Goal: Information Seeking & Learning: Learn about a topic

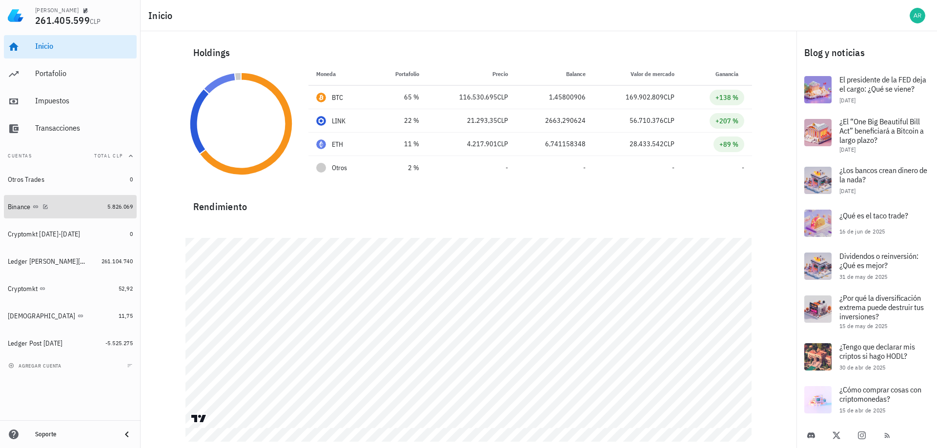
click at [75, 203] on div "Binance" at bounding box center [56, 206] width 96 height 9
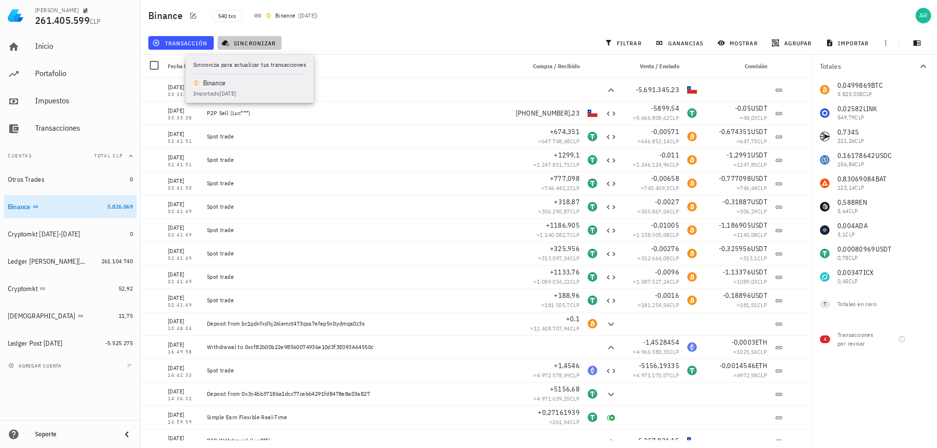
click at [266, 46] on span "sincronizar" at bounding box center [249, 43] width 52 height 8
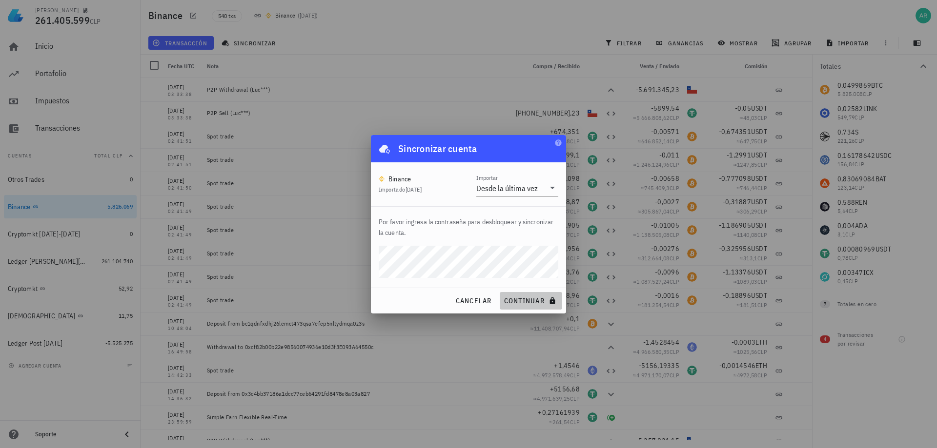
click at [522, 297] on span "continuar" at bounding box center [530, 301] width 55 height 9
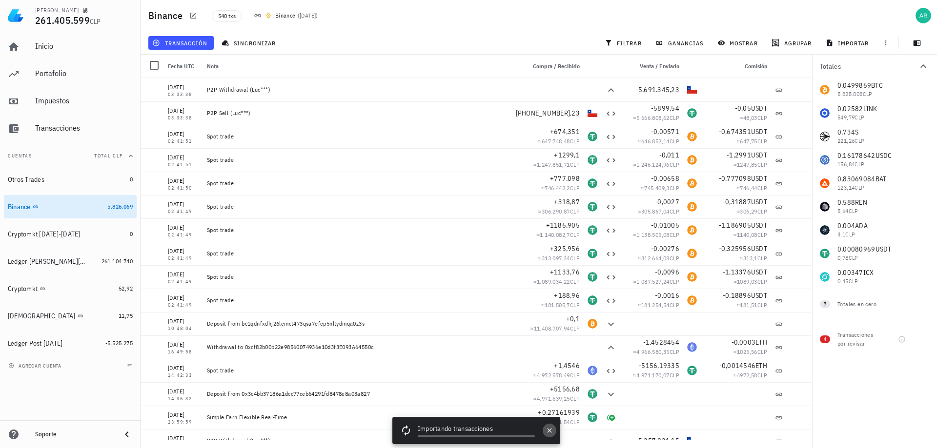
click at [552, 433] on icon "button" at bounding box center [549, 431] width 8 height 8
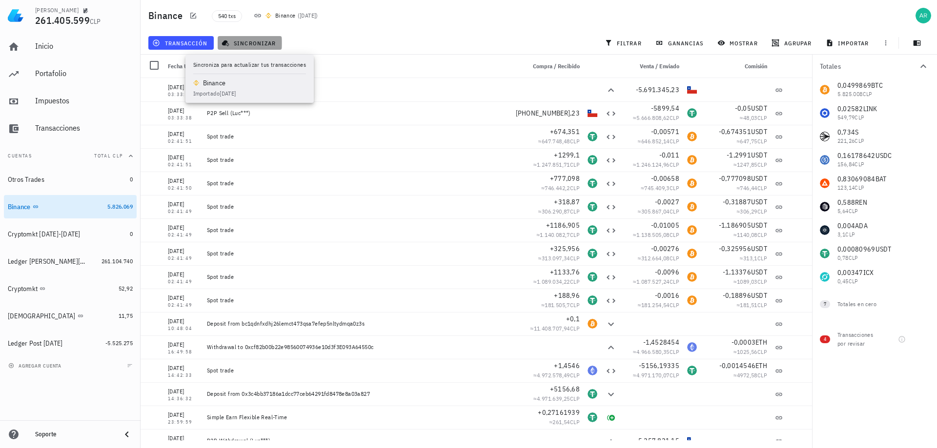
click at [257, 39] on span "sincronizar" at bounding box center [249, 43] width 52 height 8
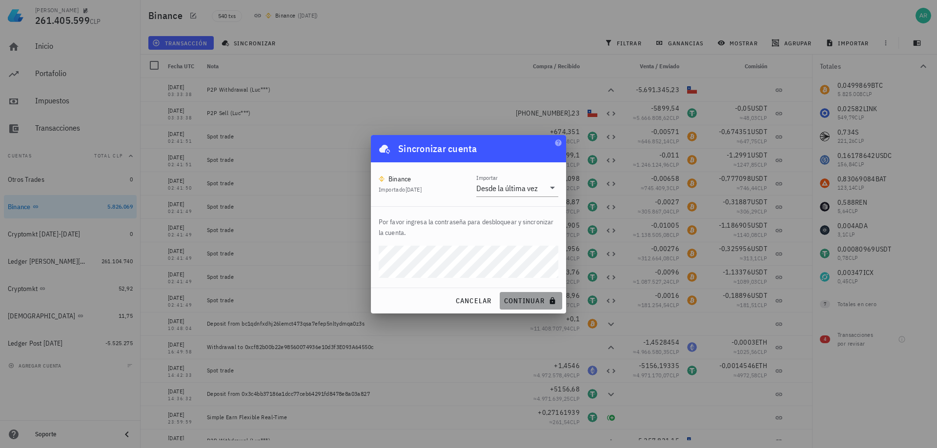
click at [516, 300] on span "continuar" at bounding box center [530, 301] width 55 height 9
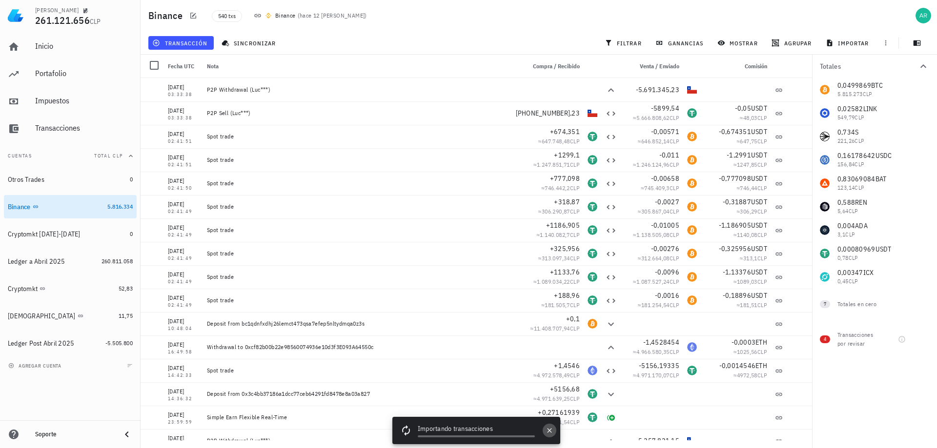
click at [549, 433] on icon "button" at bounding box center [549, 431] width 8 height 8
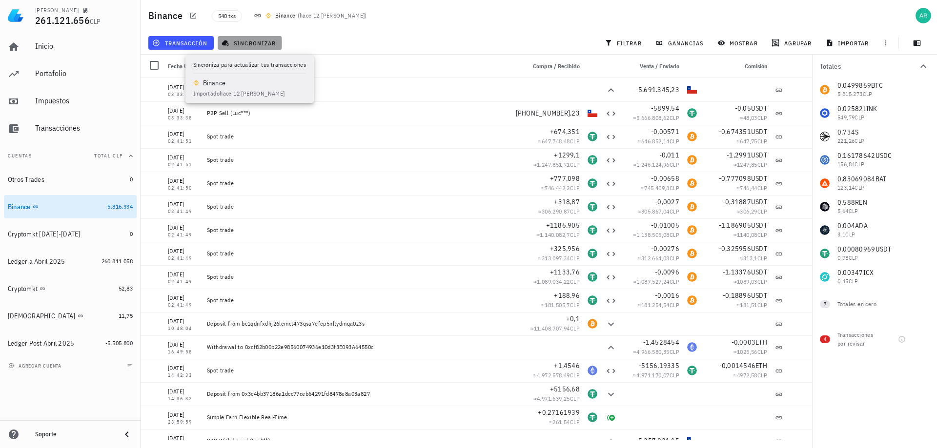
click at [239, 40] on span "sincronizar" at bounding box center [249, 43] width 52 height 8
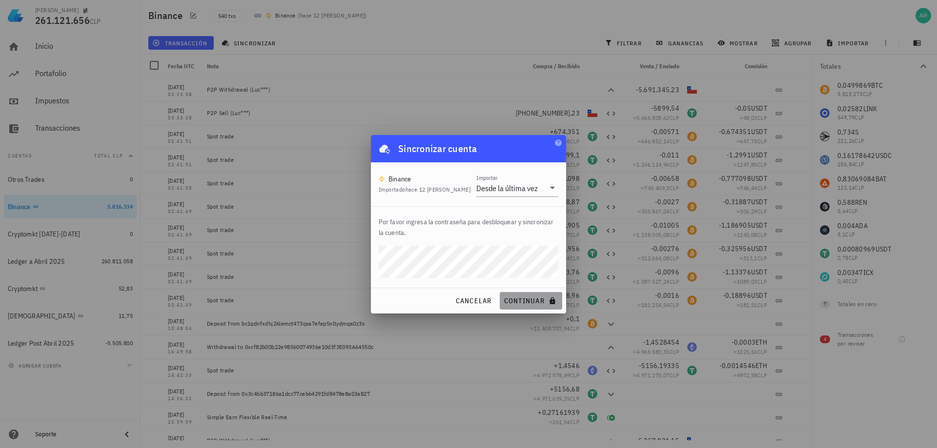
click at [514, 293] on button "continuar" at bounding box center [530, 301] width 62 height 18
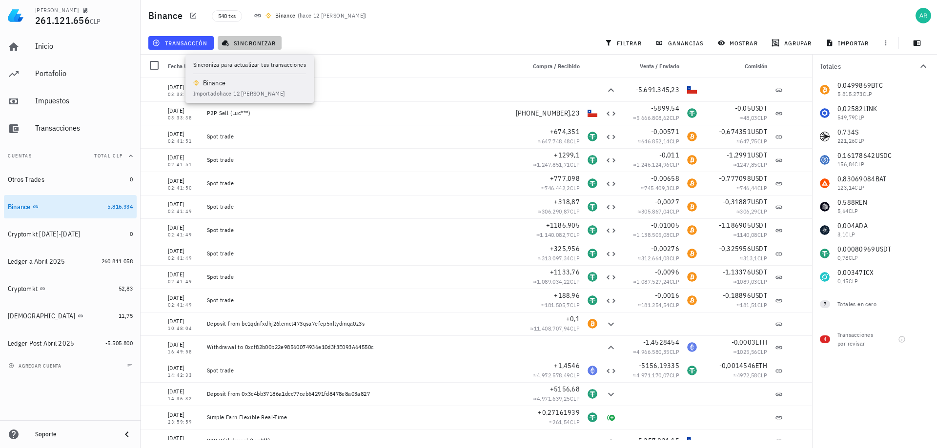
click at [247, 40] on span "sincronizar" at bounding box center [249, 43] width 52 height 8
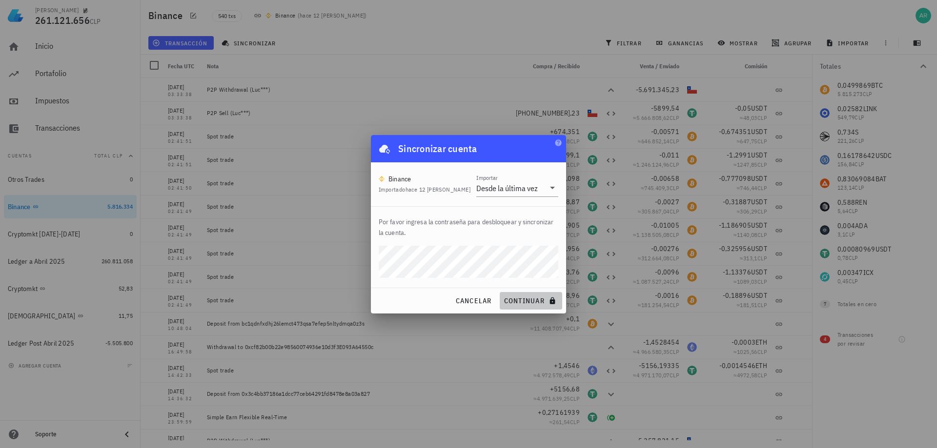
click at [525, 301] on span "continuar" at bounding box center [530, 301] width 55 height 9
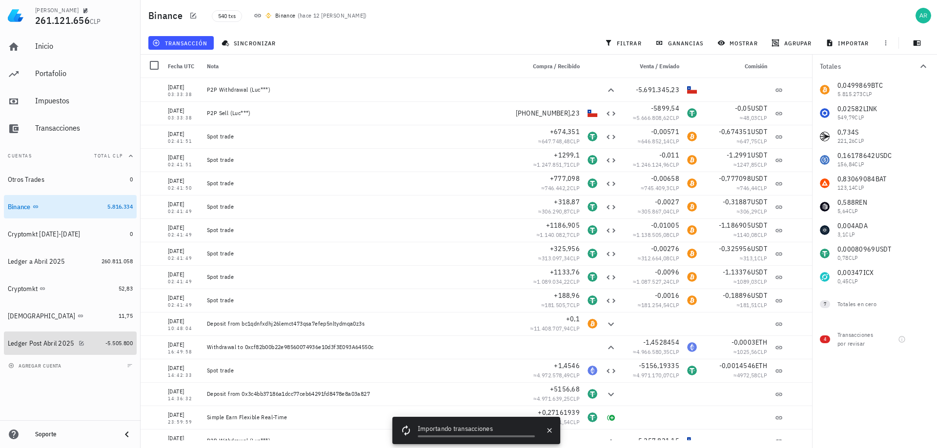
click at [47, 346] on div "Ledger Post Abril 2025" at bounding box center [41, 343] width 67 height 8
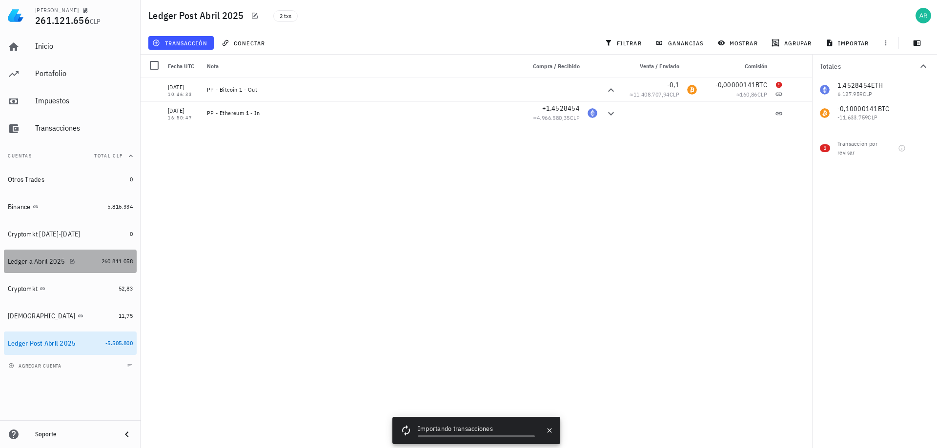
click at [86, 258] on div "Ledger a Abril 2025" at bounding box center [53, 261] width 90 height 9
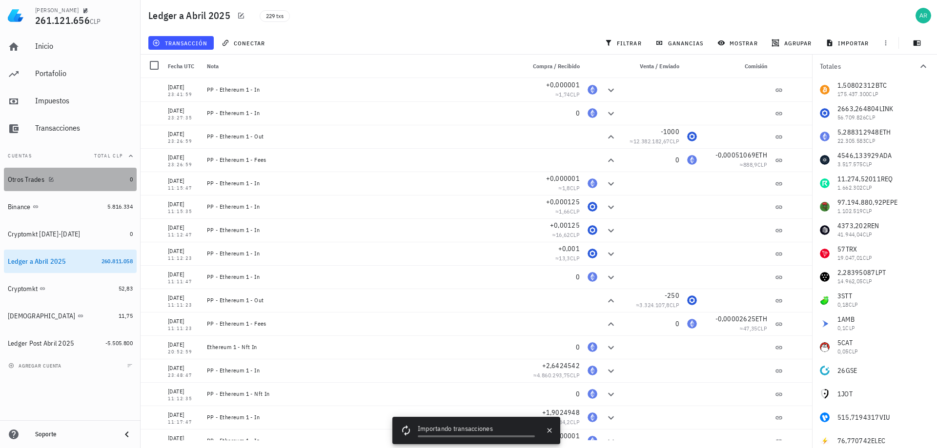
click at [85, 180] on div "Otros Trades" at bounding box center [67, 179] width 118 height 9
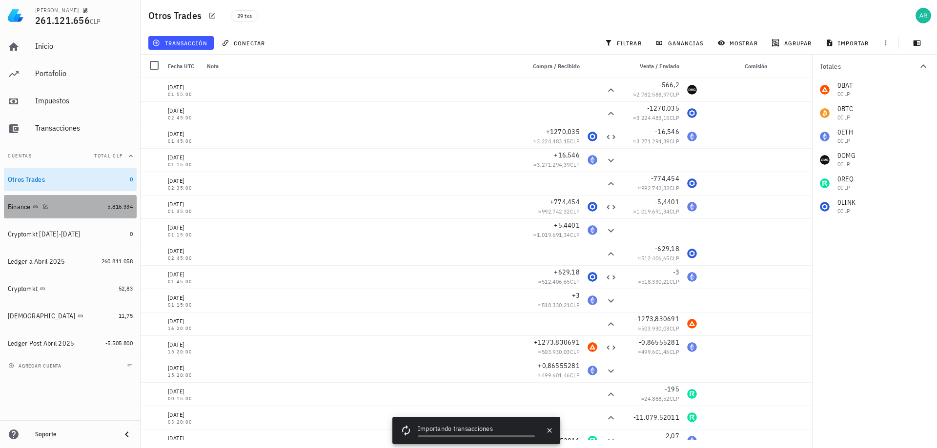
click at [80, 205] on div "Binance" at bounding box center [56, 206] width 96 height 9
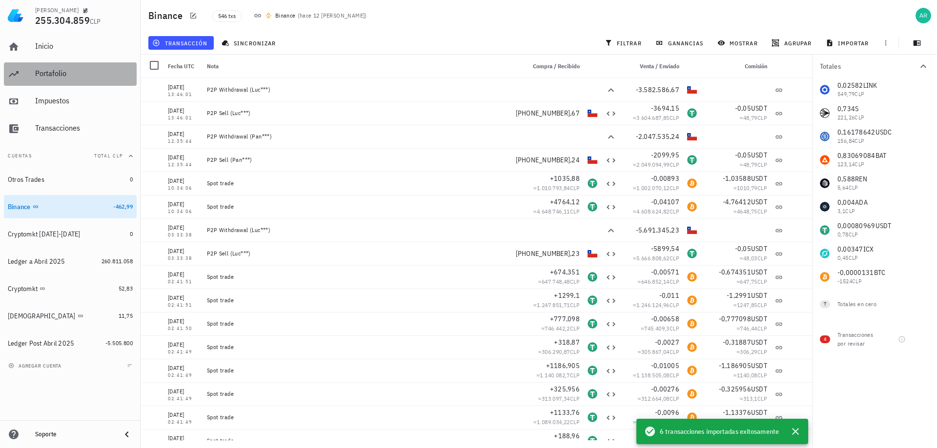
click at [56, 75] on div "Portafolio" at bounding box center [84, 73] width 98 height 9
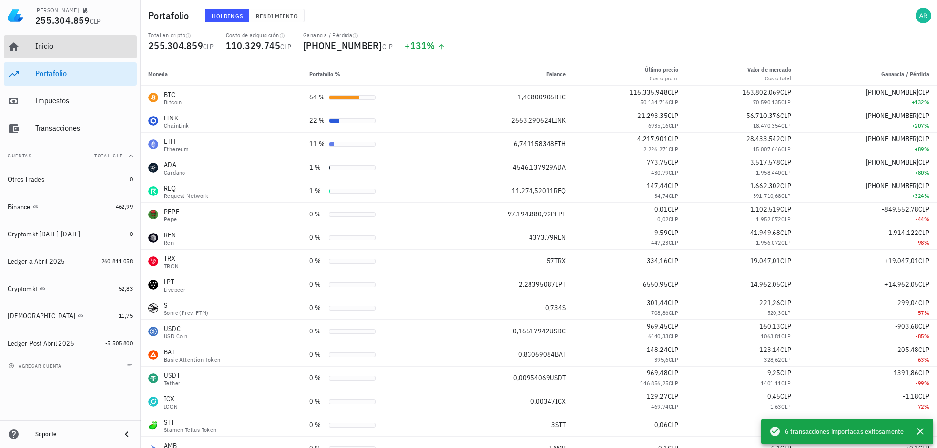
click at [63, 50] on div "Inicio" at bounding box center [84, 45] width 98 height 9
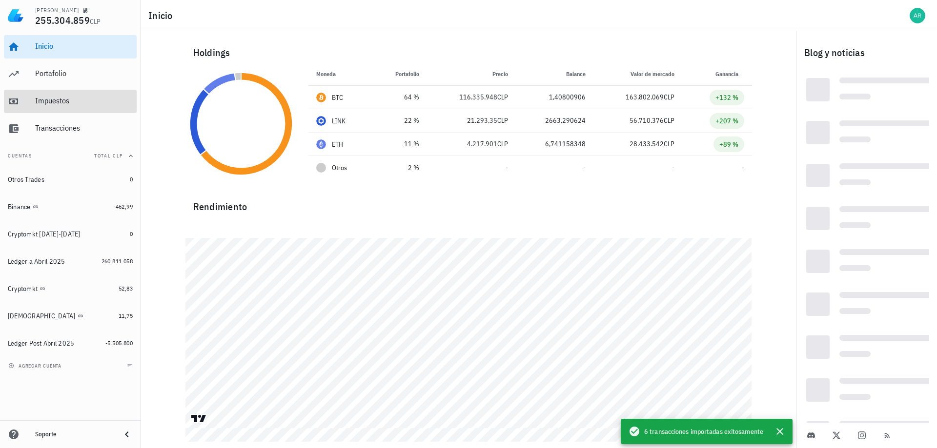
click at [66, 99] on div "Impuestos" at bounding box center [84, 100] width 98 height 9
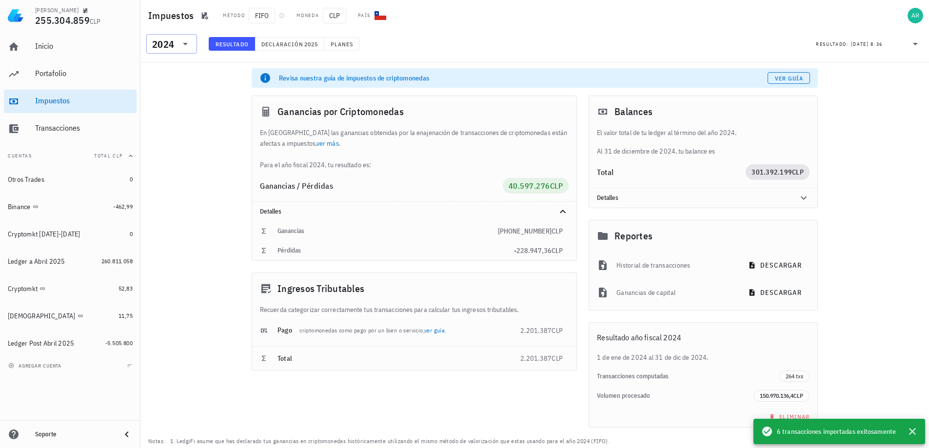
click at [180, 41] on icon at bounding box center [186, 44] width 12 height 12
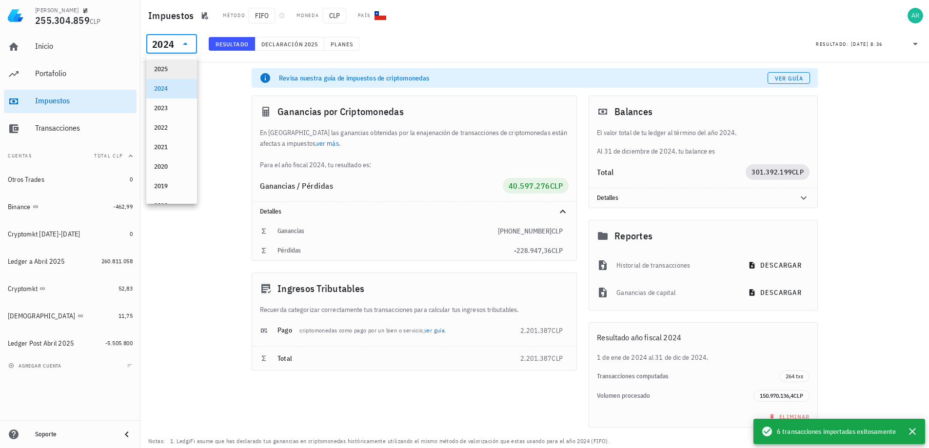
click at [169, 64] on div "2025" at bounding box center [171, 69] width 35 height 16
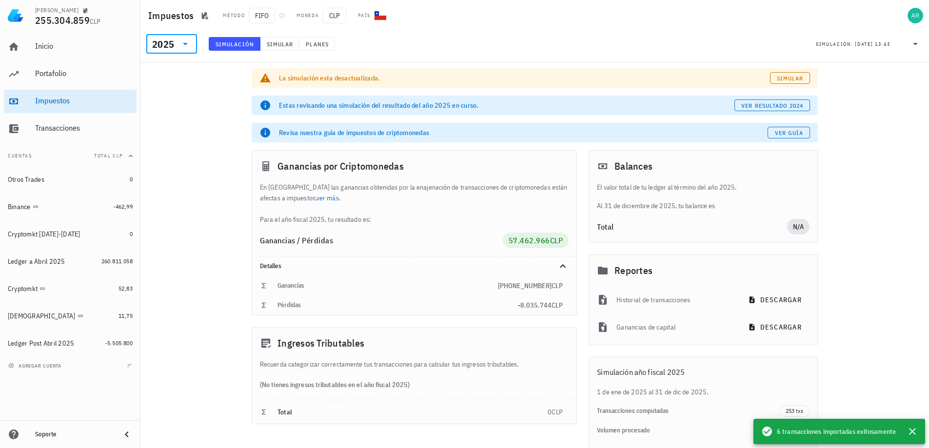
click at [184, 44] on icon at bounding box center [186, 44] width 12 height 12
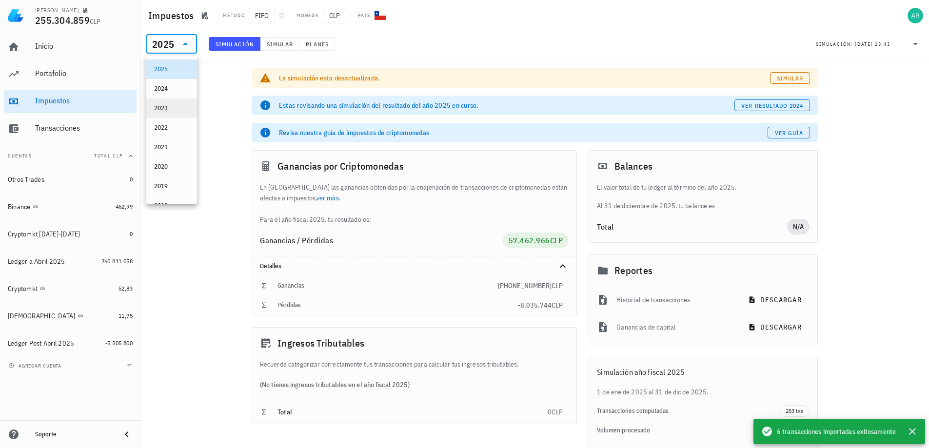
click at [165, 106] on div "2023" at bounding box center [171, 108] width 35 height 8
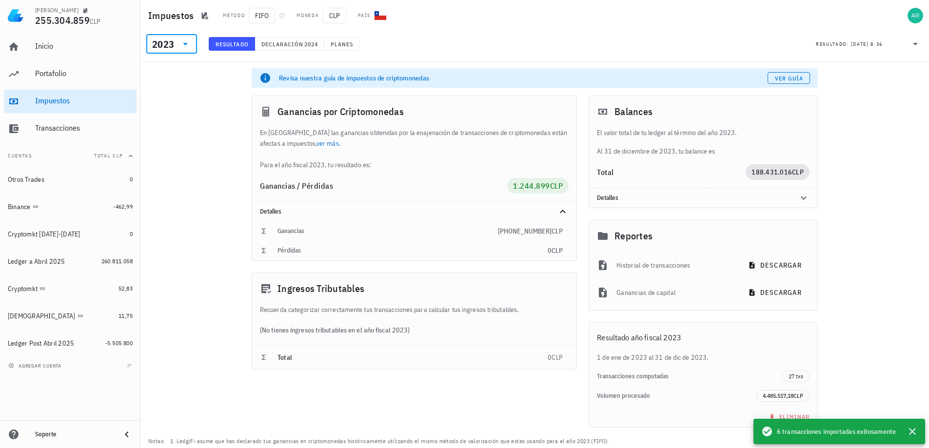
click at [171, 48] on div "2023" at bounding box center [163, 45] width 22 height 10
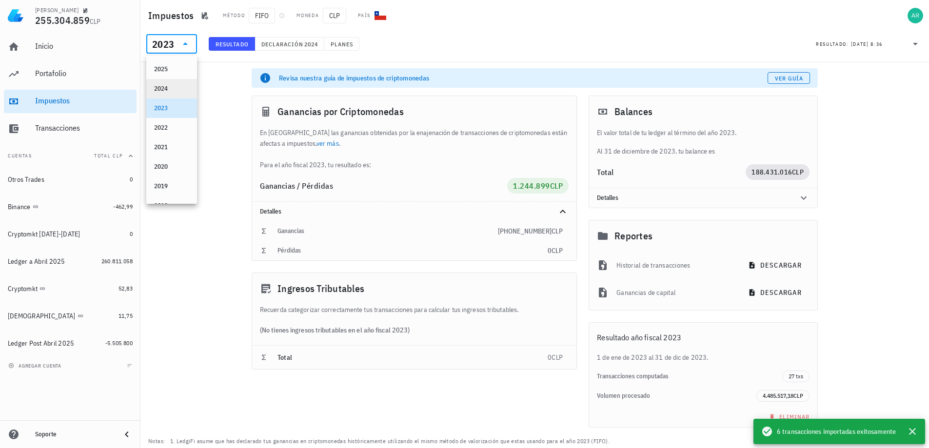
click at [167, 87] on div "2024" at bounding box center [171, 89] width 35 height 8
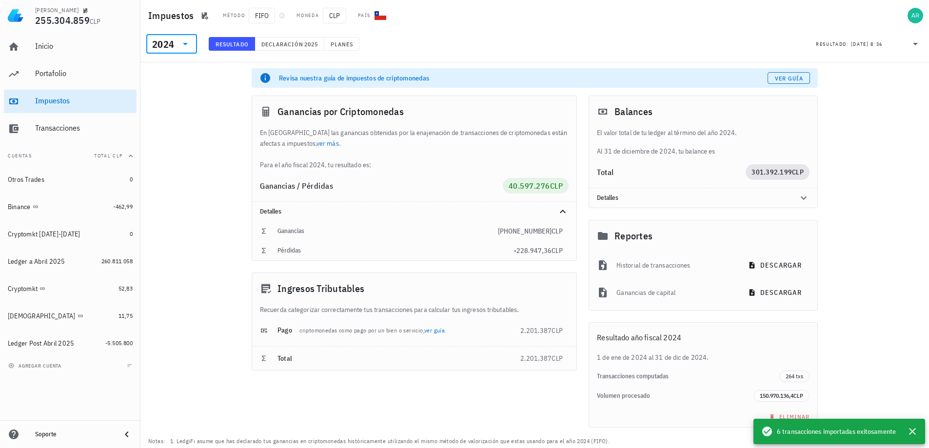
click at [172, 47] on div "2024" at bounding box center [163, 45] width 22 height 10
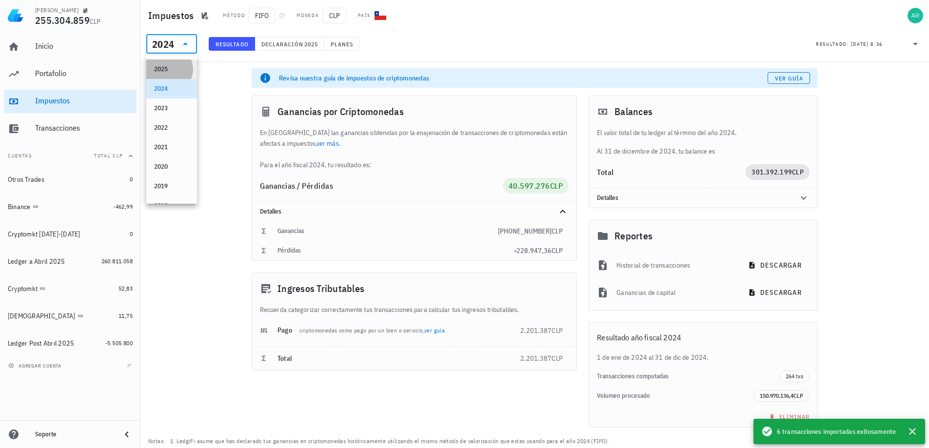
click at [168, 68] on div "2025" at bounding box center [171, 69] width 35 height 8
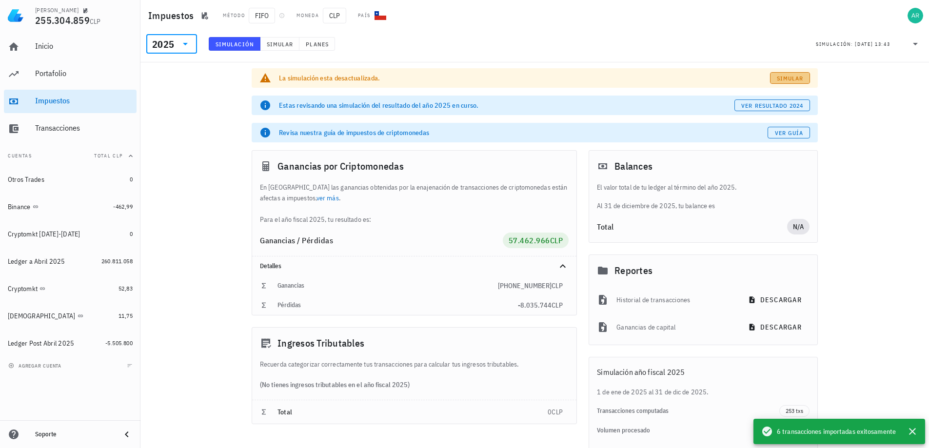
click at [788, 79] on span "Simular" at bounding box center [790, 78] width 27 height 7
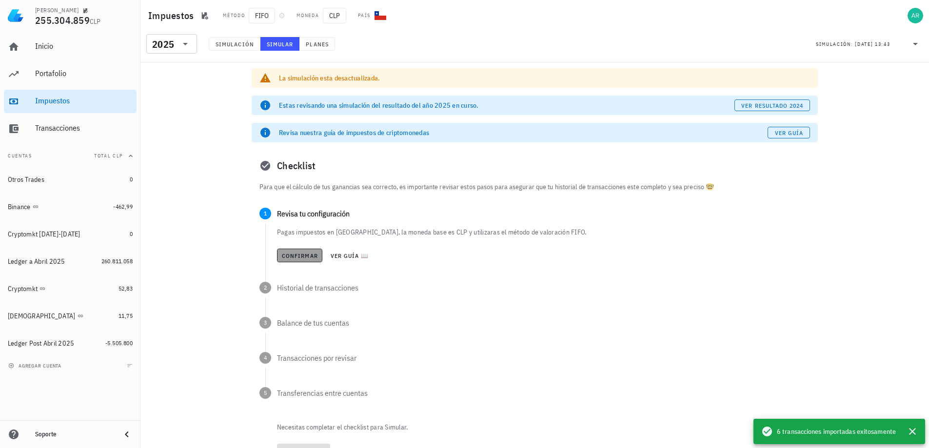
click at [318, 251] on button "Confirmar" at bounding box center [299, 256] width 45 height 14
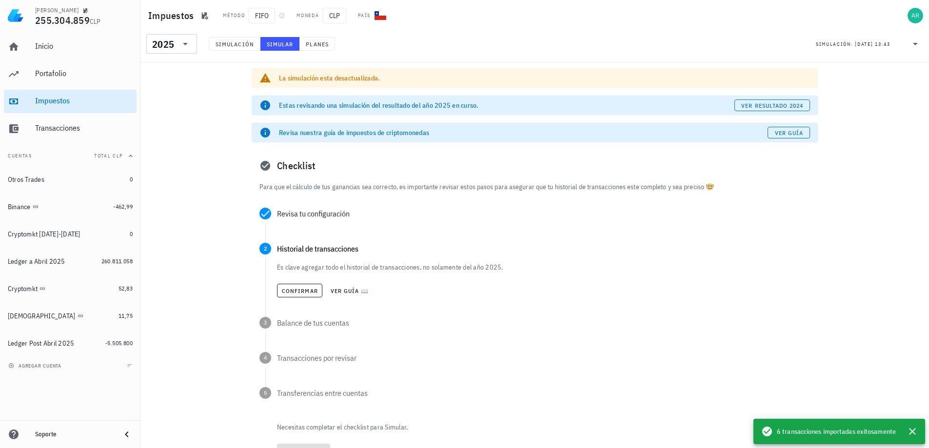
scroll to position [49, 0]
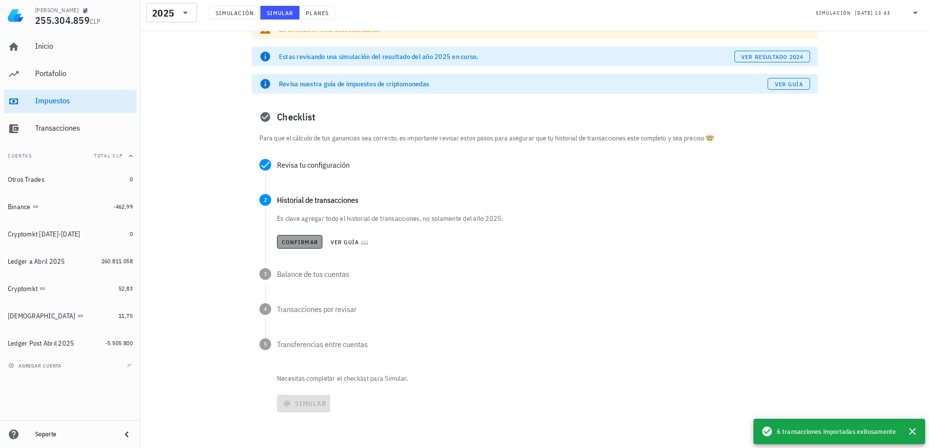
click at [308, 241] on span "Confirmar" at bounding box center [299, 242] width 37 height 7
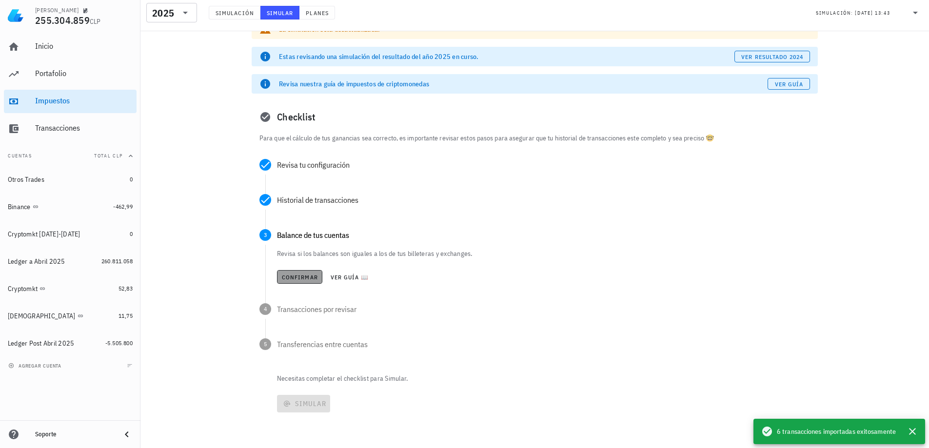
click at [296, 273] on button "Confirmar" at bounding box center [299, 277] width 45 height 14
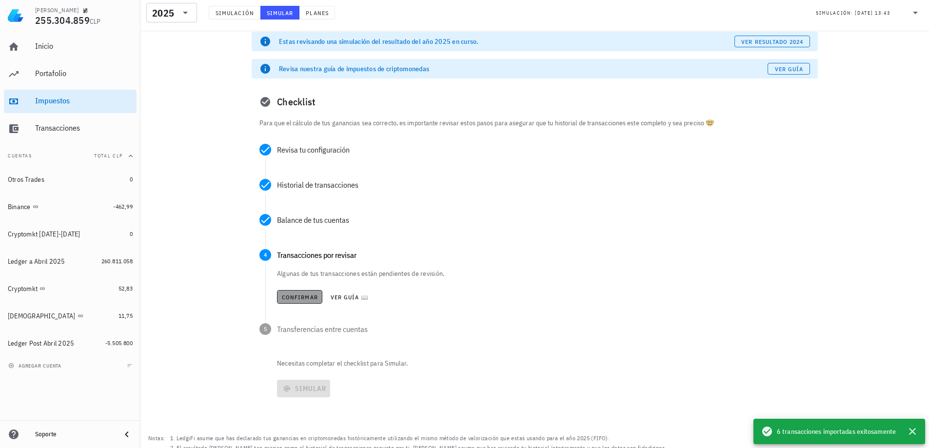
click at [301, 299] on span "Confirmar" at bounding box center [299, 297] width 37 height 7
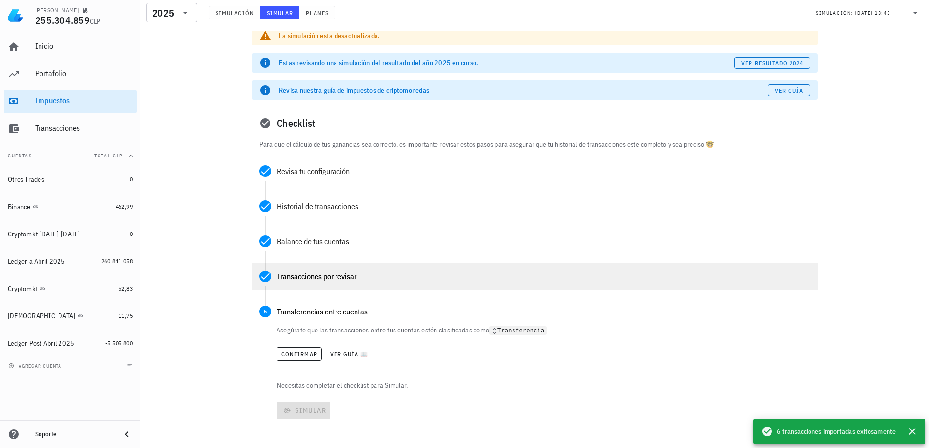
scroll to position [64, 0]
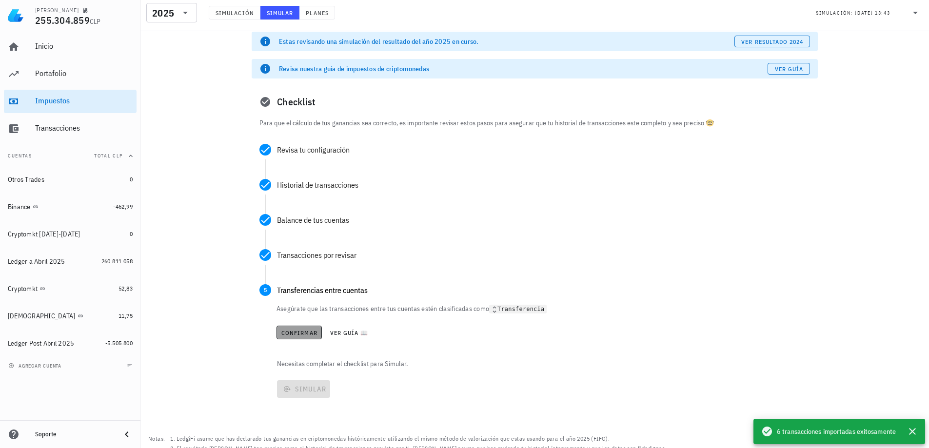
click at [302, 331] on span "Confirmar" at bounding box center [299, 332] width 37 height 7
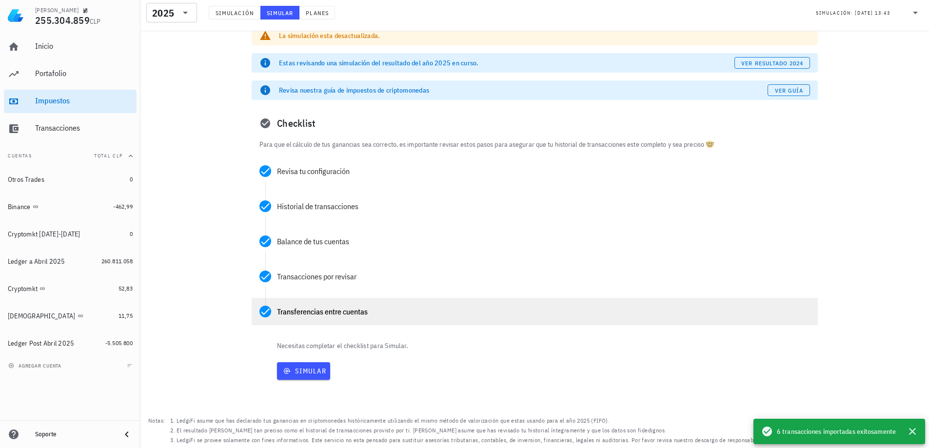
scroll to position [42, 0]
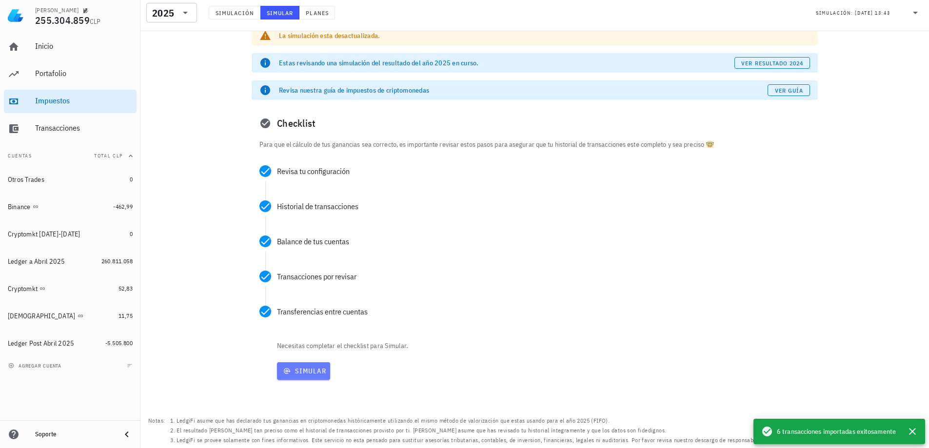
click at [310, 366] on button "Simular" at bounding box center [303, 371] width 53 height 18
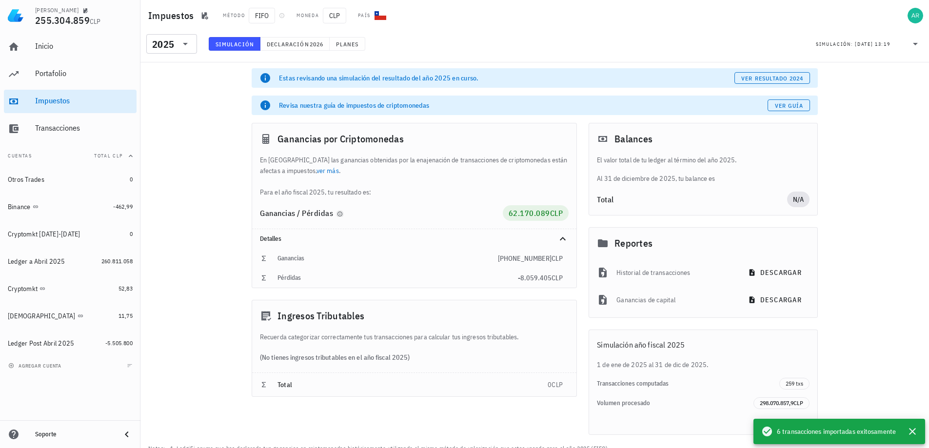
click at [339, 214] on icon "button" at bounding box center [340, 214] width 6 height 6
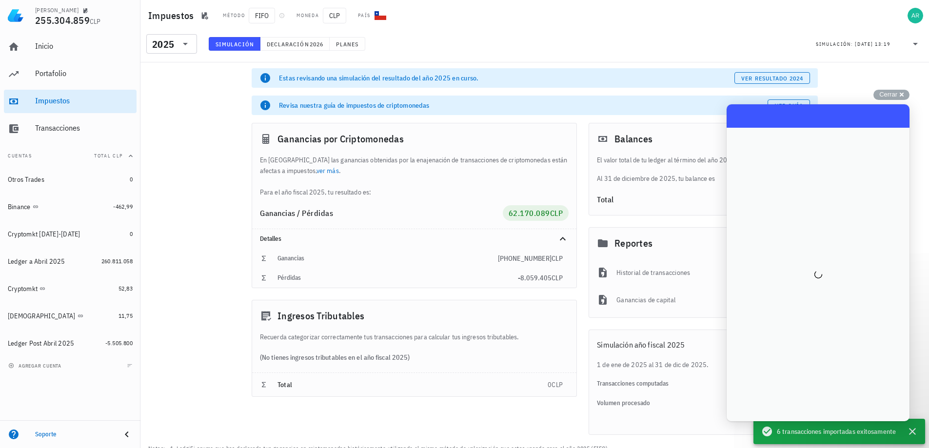
click at [425, 182] on div "En [GEOGRAPHIC_DATA] las ganancias obtenidas por la enajenación de transaccione…" at bounding box center [414, 176] width 324 height 43
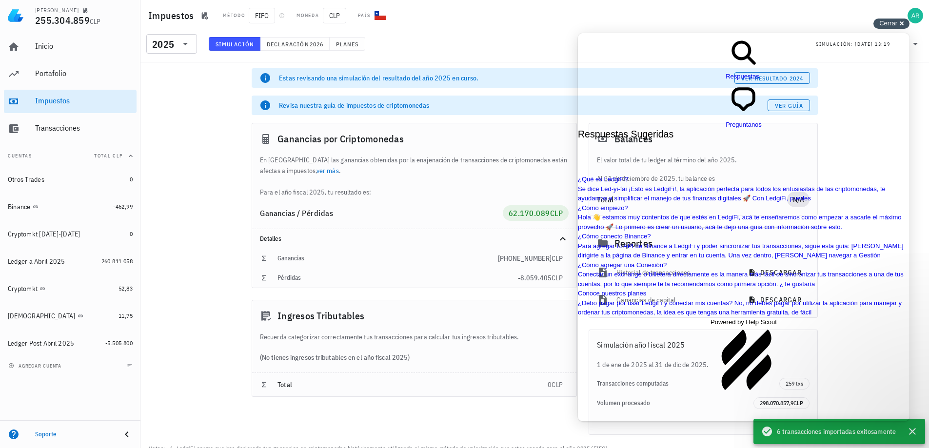
click at [897, 24] on span "Cerrar" at bounding box center [888, 23] width 18 height 7
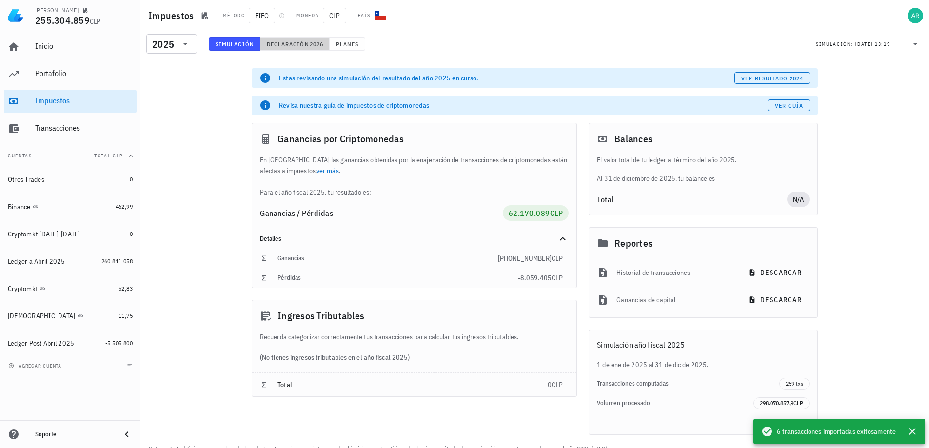
click at [282, 48] on button "Declaración 2026" at bounding box center [294, 44] width 69 height 14
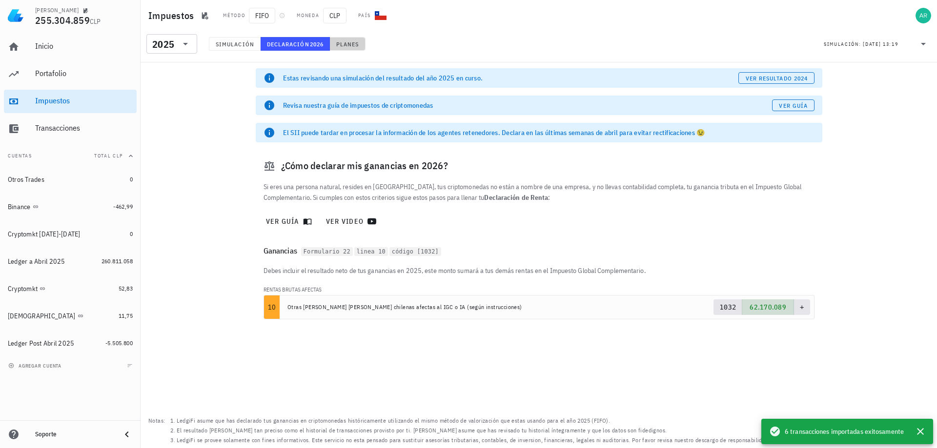
click at [364, 41] on button "Planes" at bounding box center [348, 44] width 36 height 14
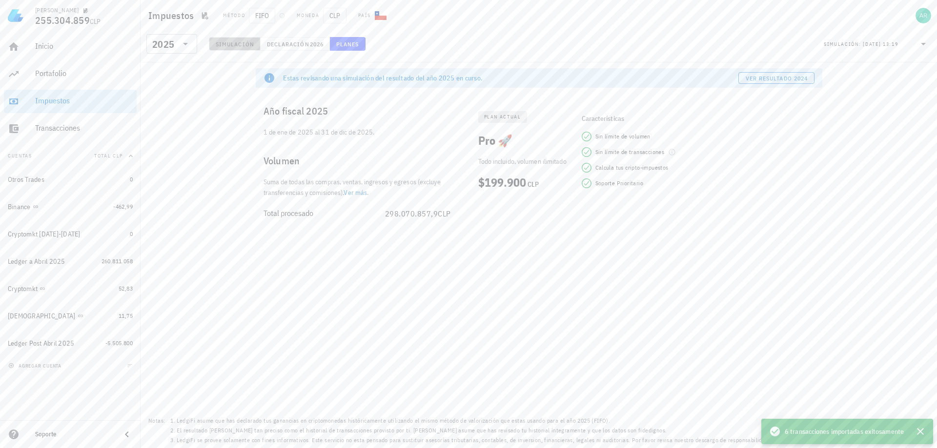
click at [240, 45] on span "Simulación" at bounding box center [234, 43] width 39 height 7
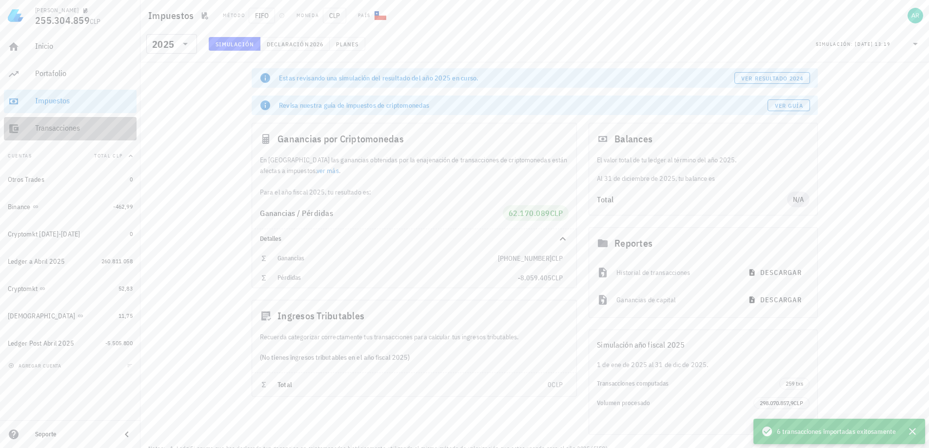
click at [44, 123] on div "Transacciones" at bounding box center [84, 127] width 98 height 9
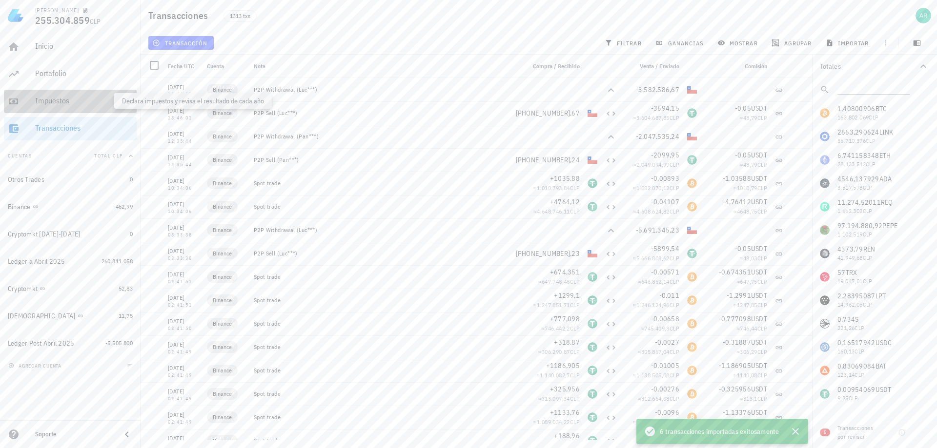
click at [46, 100] on div "Impuestos" at bounding box center [84, 100] width 98 height 9
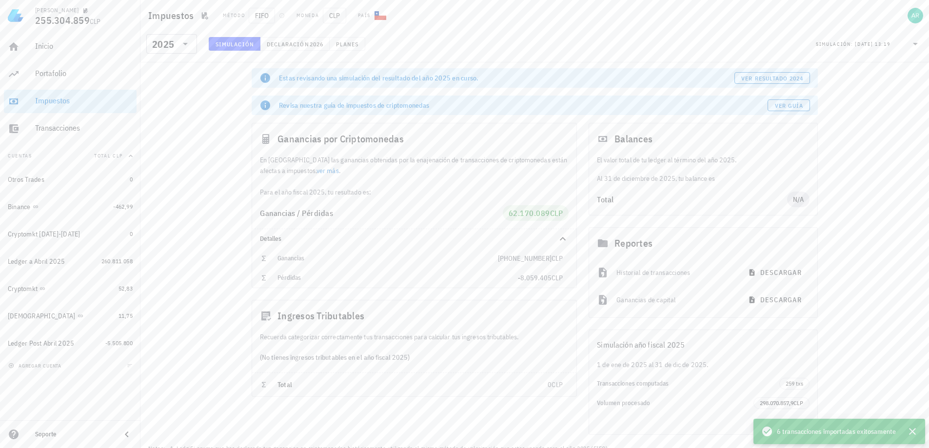
click at [531, 265] on div "Ganancias [PHONE_NUMBER] CLP" at bounding box center [414, 259] width 324 height 20
click at [49, 41] on div "Inicio" at bounding box center [84, 47] width 98 height 22
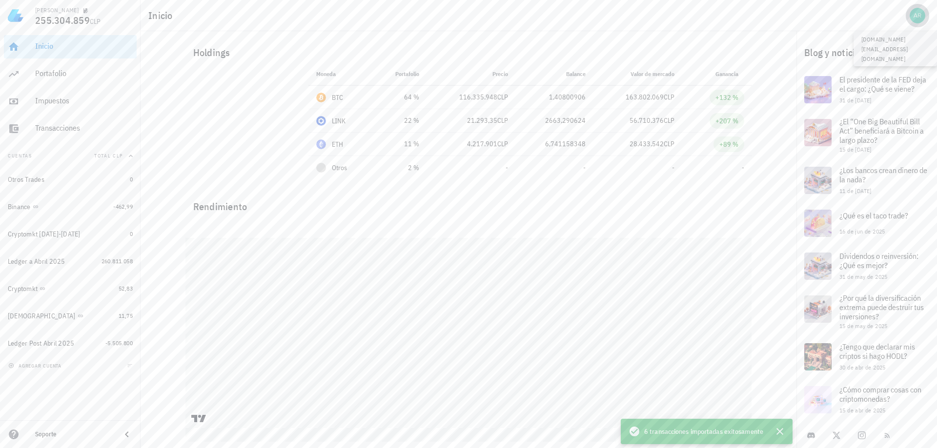
click at [919, 19] on div "avatar" at bounding box center [917, 16] width 16 height 16
click at [870, 112] on div "Automático" at bounding box center [894, 109] width 58 height 8
click at [870, 112] on div "Light" at bounding box center [886, 113] width 43 height 20
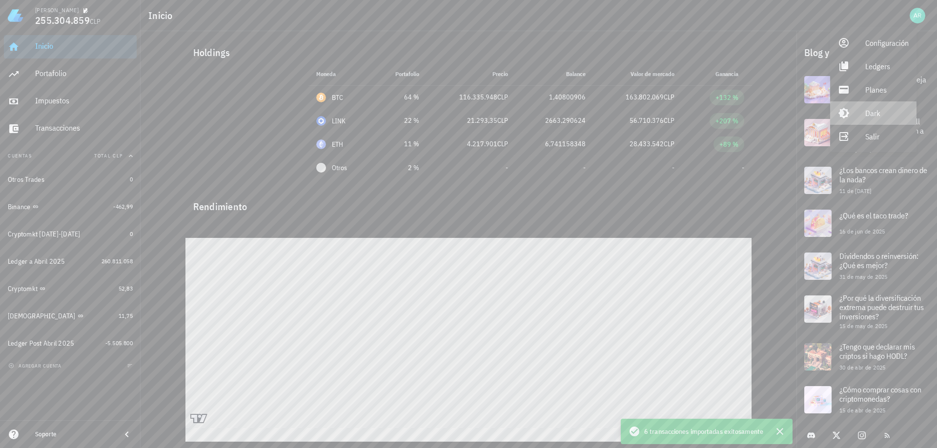
click at [866, 110] on div "Dark" at bounding box center [886, 113] width 43 height 20
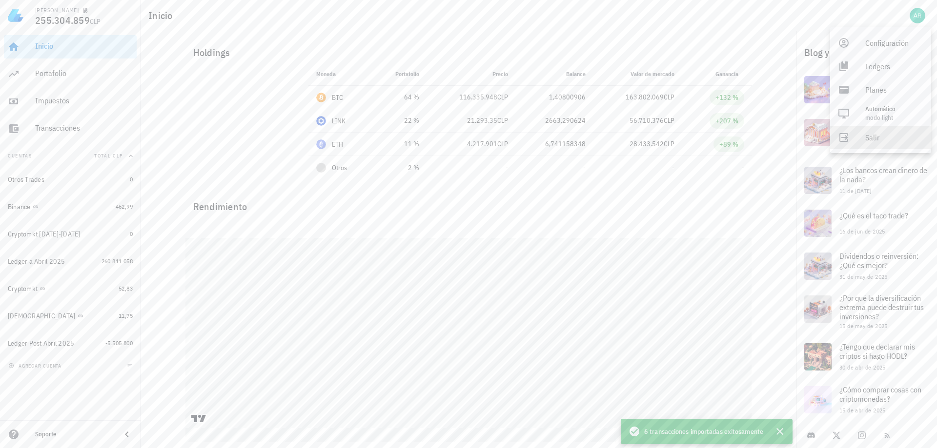
click at [873, 140] on div "Salir" at bounding box center [894, 138] width 58 height 20
